Goal: Information Seeking & Learning: Check status

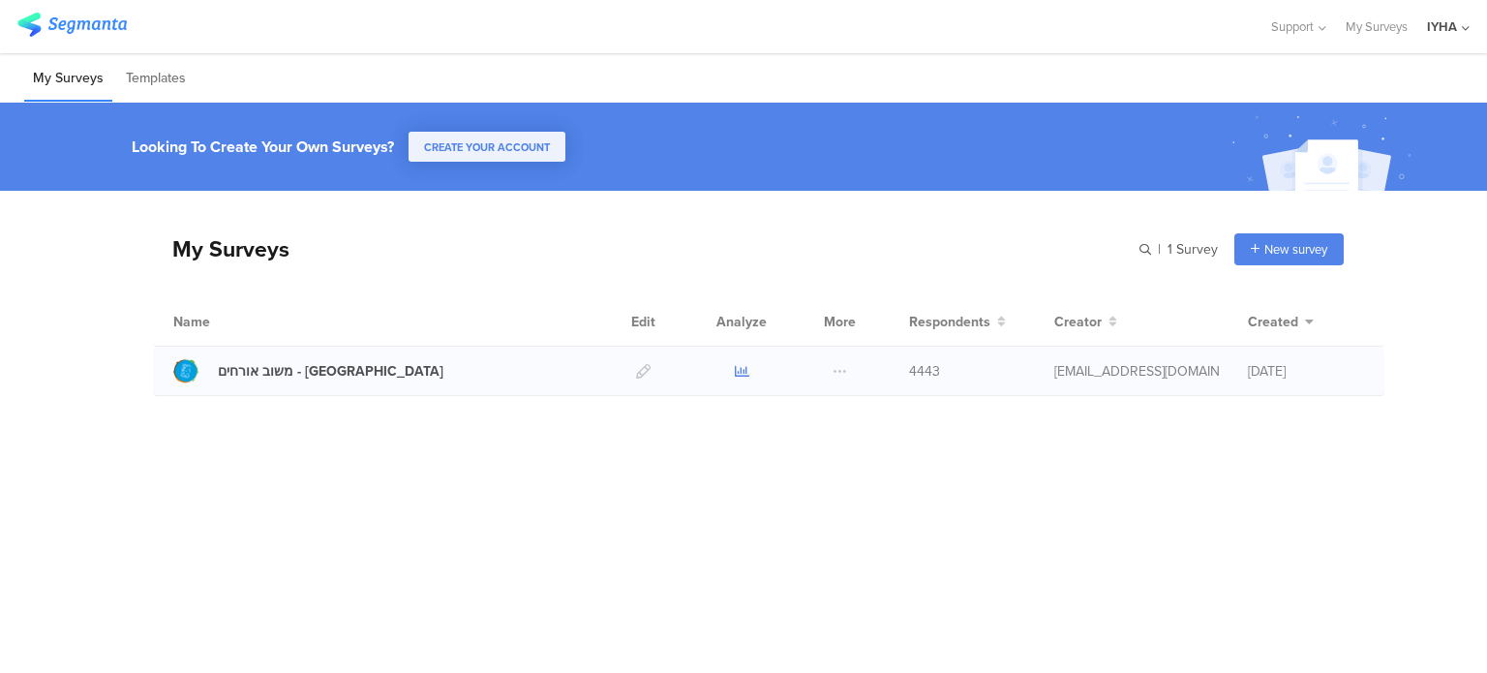
click at [740, 364] on icon at bounding box center [742, 371] width 15 height 15
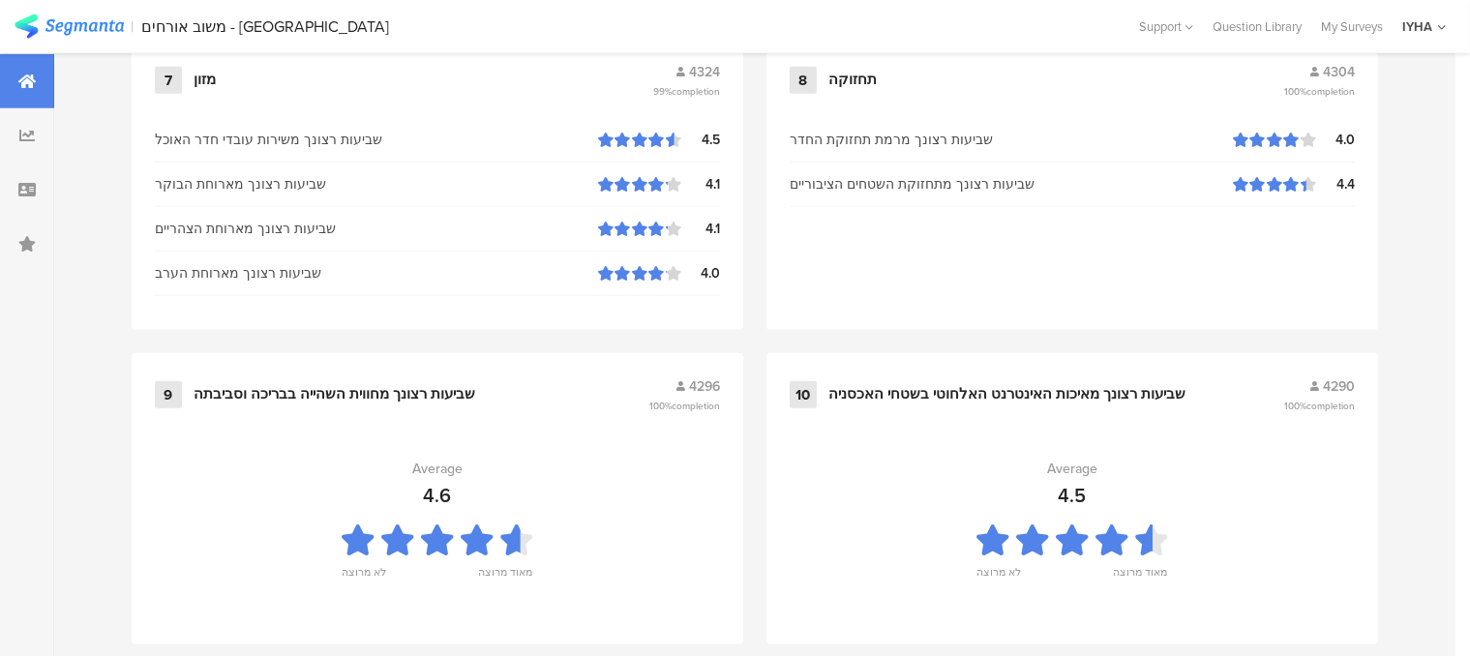
scroll to position [2176, 0]
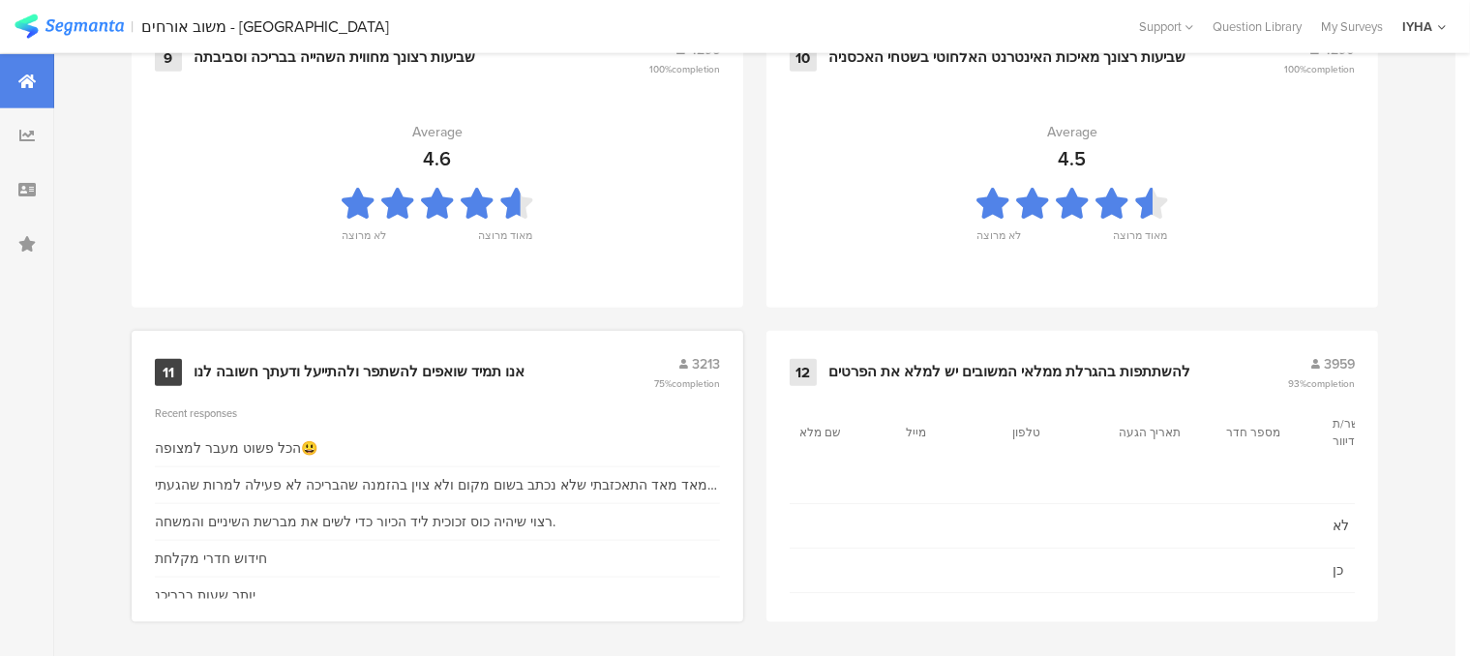
click at [395, 367] on div "אנו תמיד שואפים להשתפר ולהתייעל ודעתך חשובה לנו" at bounding box center [359, 372] width 331 height 19
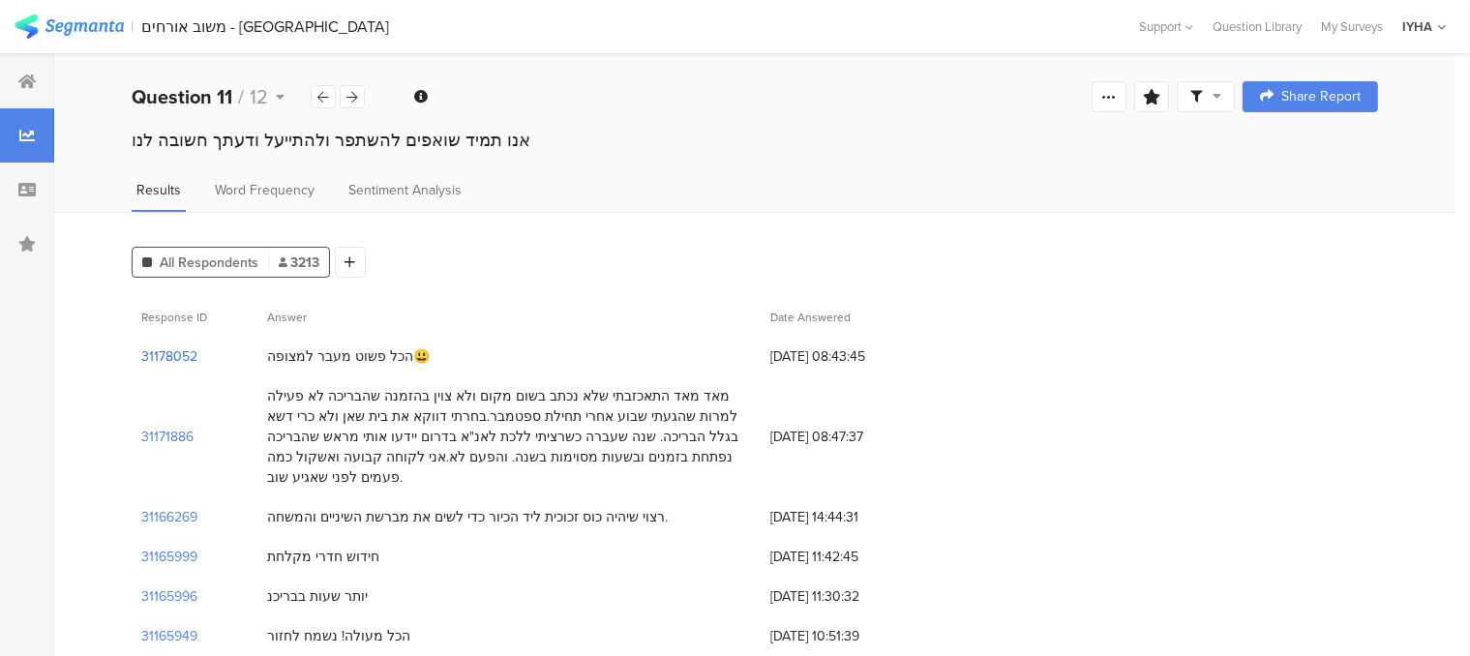
click at [178, 357] on section "31178052" at bounding box center [169, 357] width 56 height 20
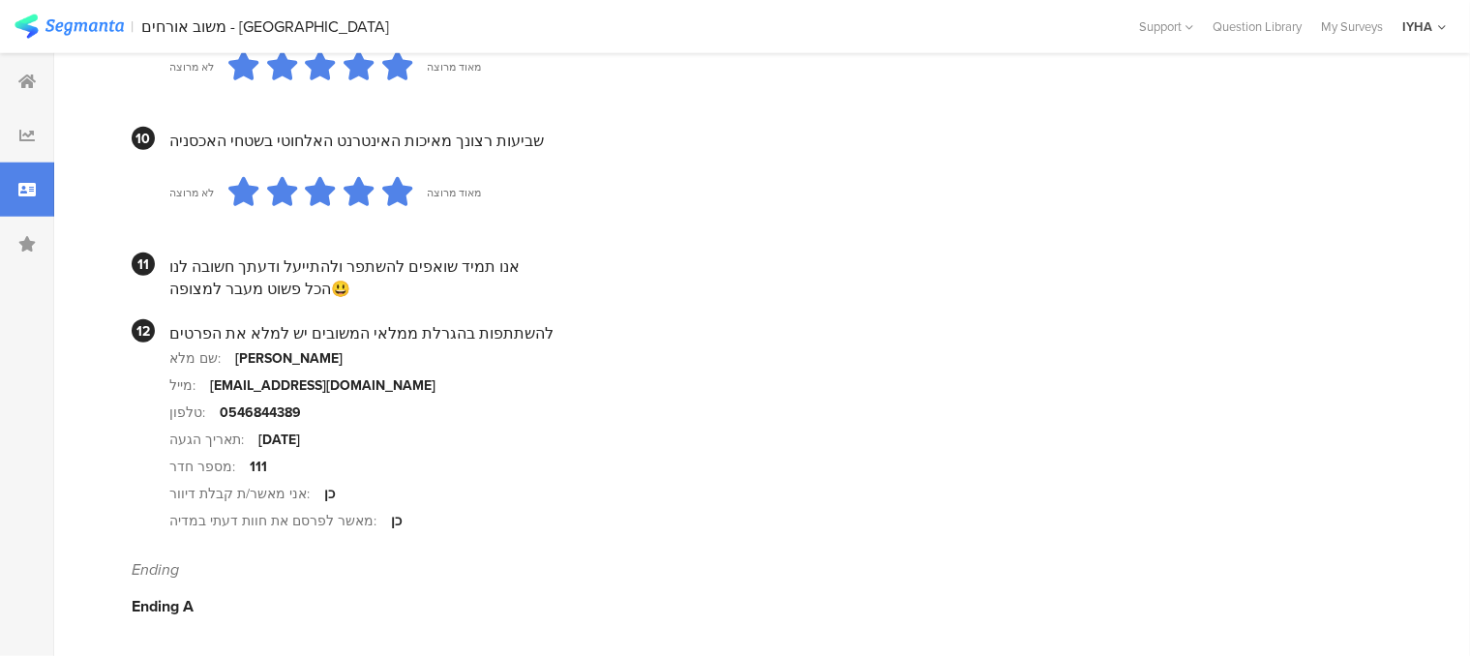
scroll to position [1884, 0]
